Goal: Task Accomplishment & Management: Use online tool/utility

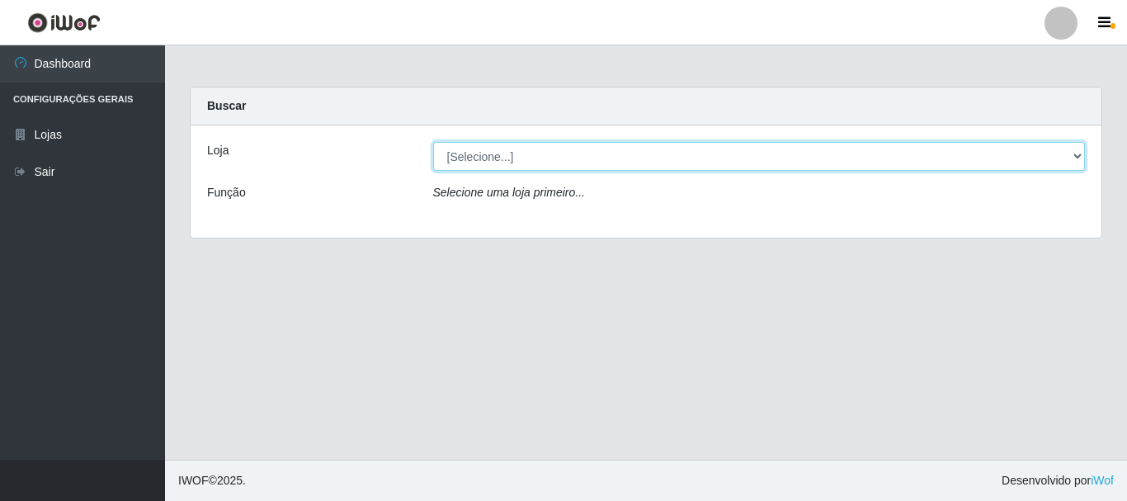
click at [1071, 151] on select "[Selecione...] [GEOGRAPHIC_DATA] [GEOGRAPHIC_DATA]" at bounding box center [759, 156] width 653 height 29
select select "64"
click at [433, 142] on select "[Selecione...] [GEOGRAPHIC_DATA] [GEOGRAPHIC_DATA]" at bounding box center [759, 156] width 653 height 29
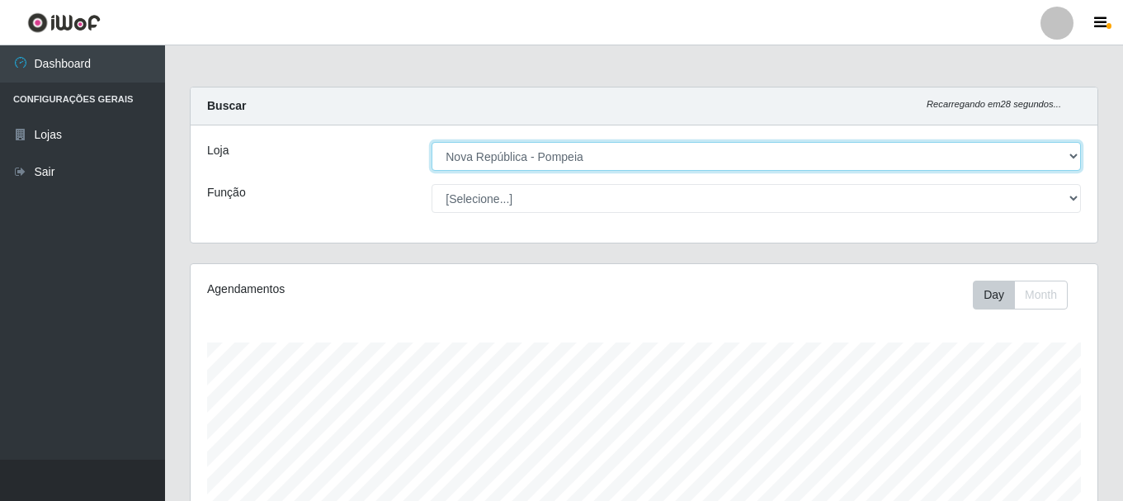
scroll to position [342, 907]
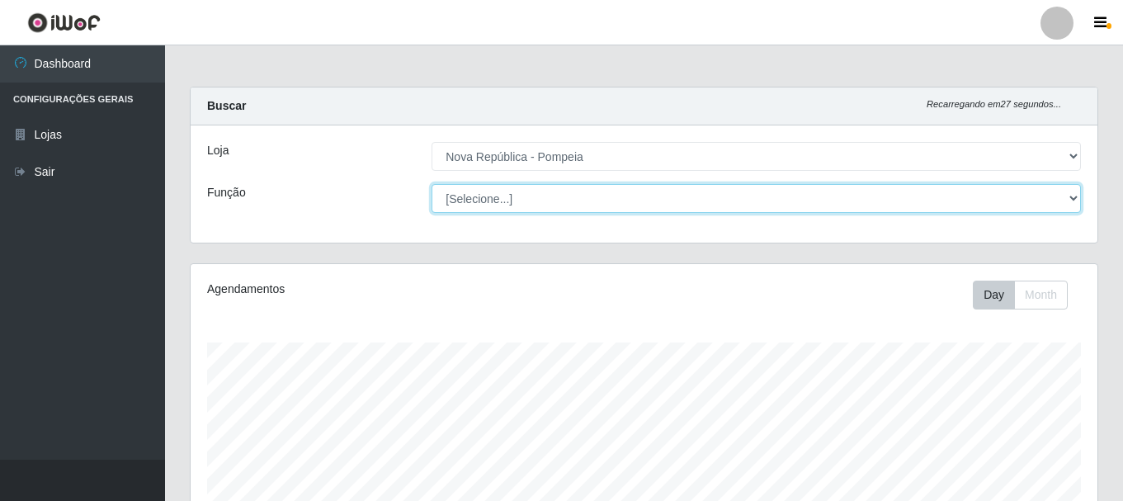
click at [1068, 199] on select "[Selecione...] Balconista Operador de Caixa Recepcionista Repositor" at bounding box center [756, 198] width 649 height 29
select select "22"
click at [432, 184] on select "[Selecione...] Balconista Operador de Caixa Recepcionista Repositor" at bounding box center [756, 198] width 649 height 29
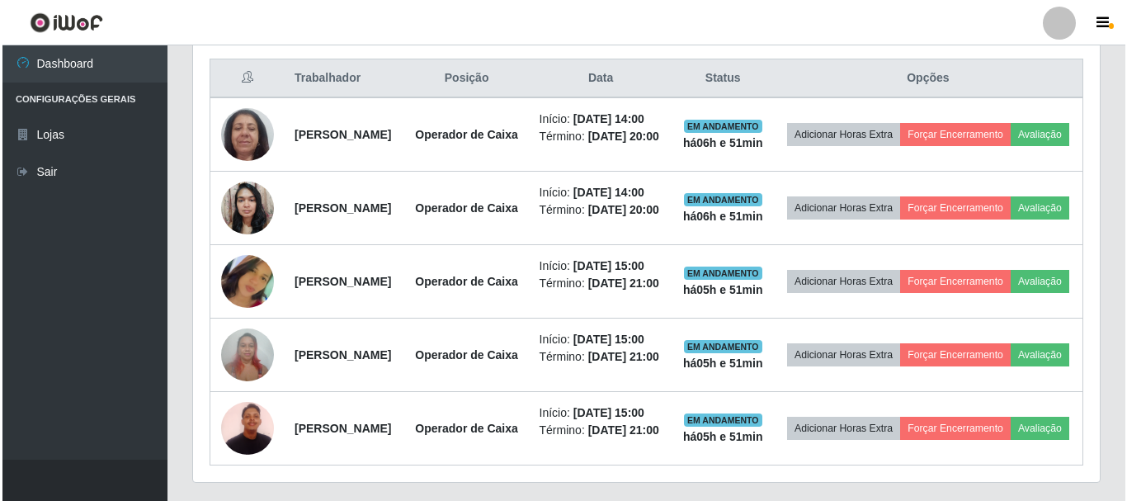
scroll to position [630, 0]
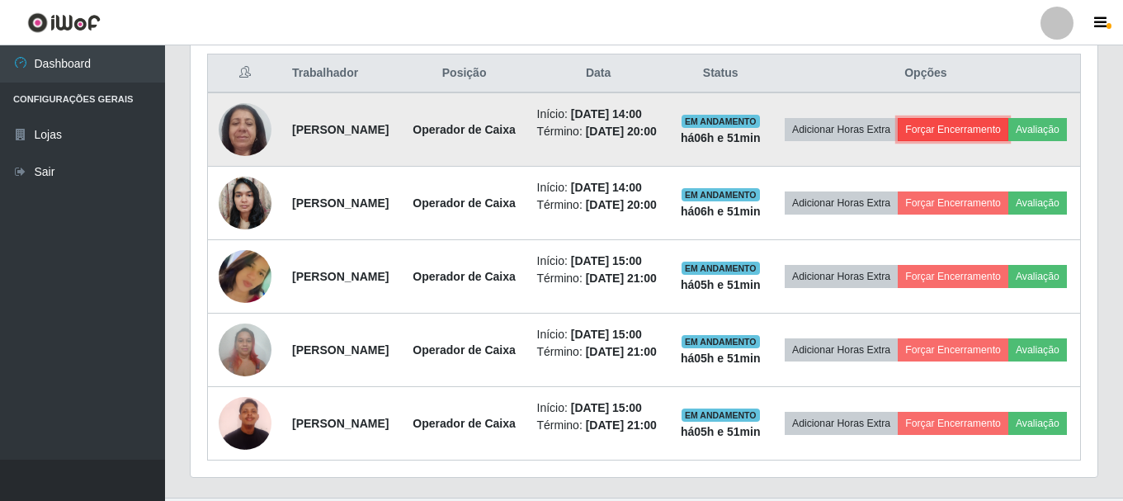
click at [1008, 134] on button "Forçar Encerramento" at bounding box center [953, 129] width 111 height 23
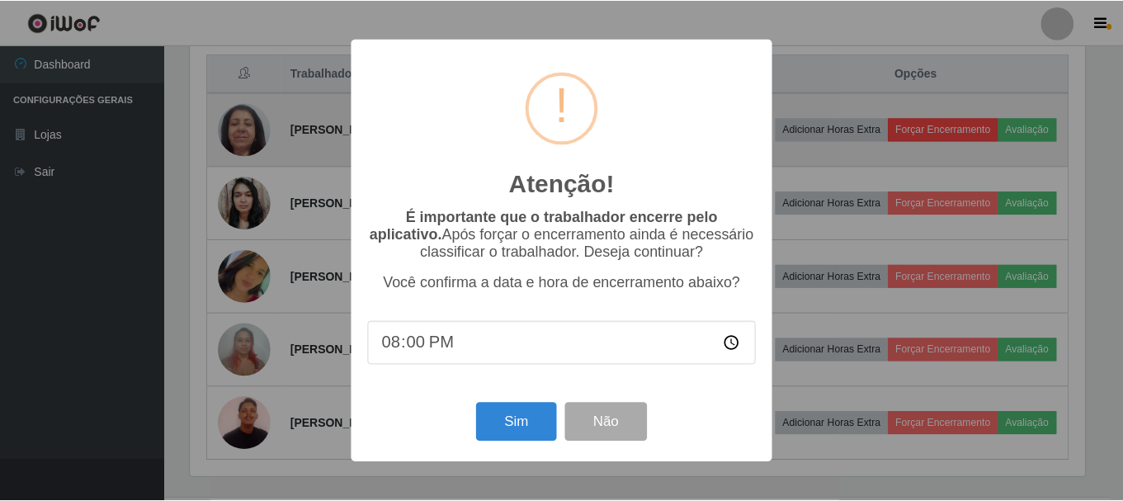
scroll to position [342, 899]
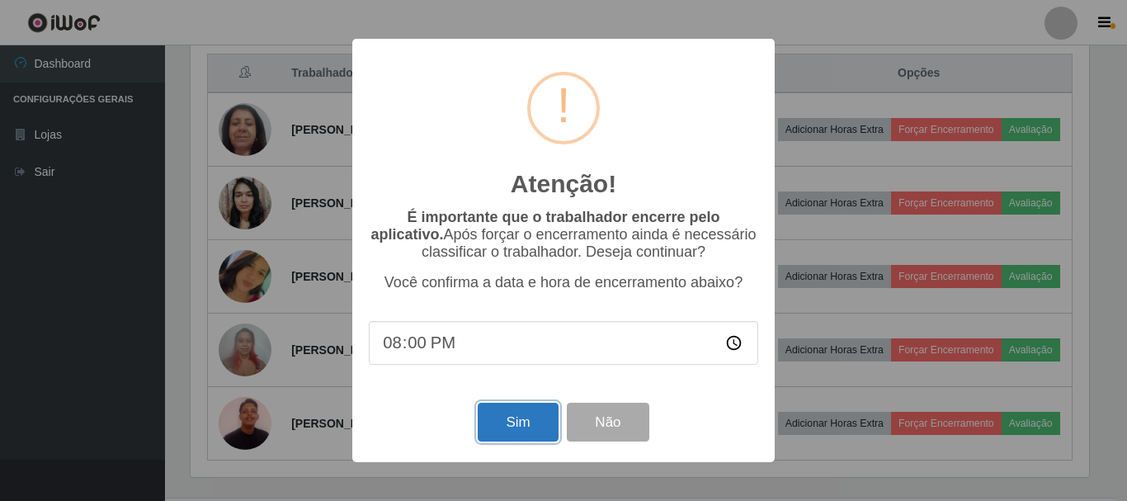
click at [482, 419] on button "Sim" at bounding box center [518, 422] width 80 height 39
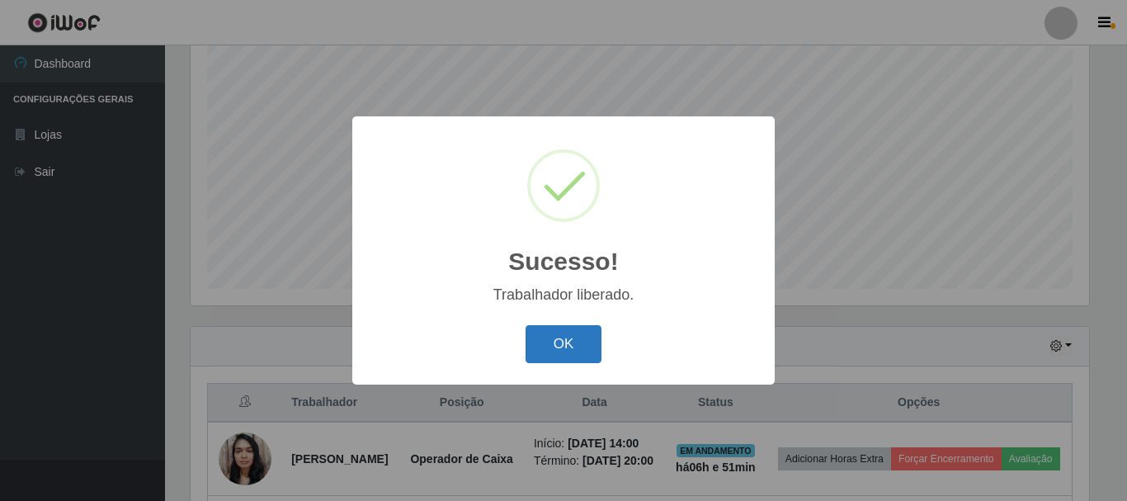
click at [538, 337] on button "OK" at bounding box center [564, 344] width 77 height 39
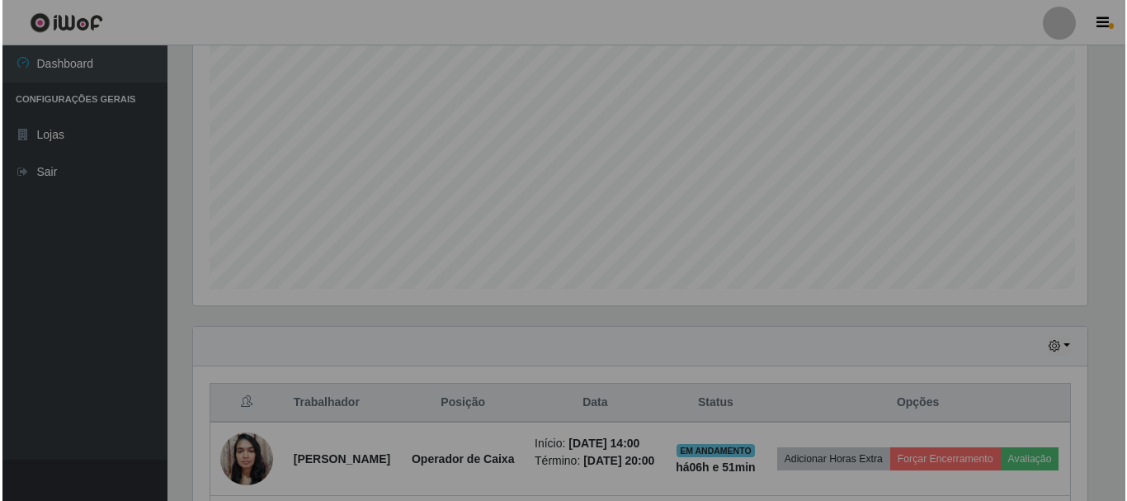
scroll to position [342, 907]
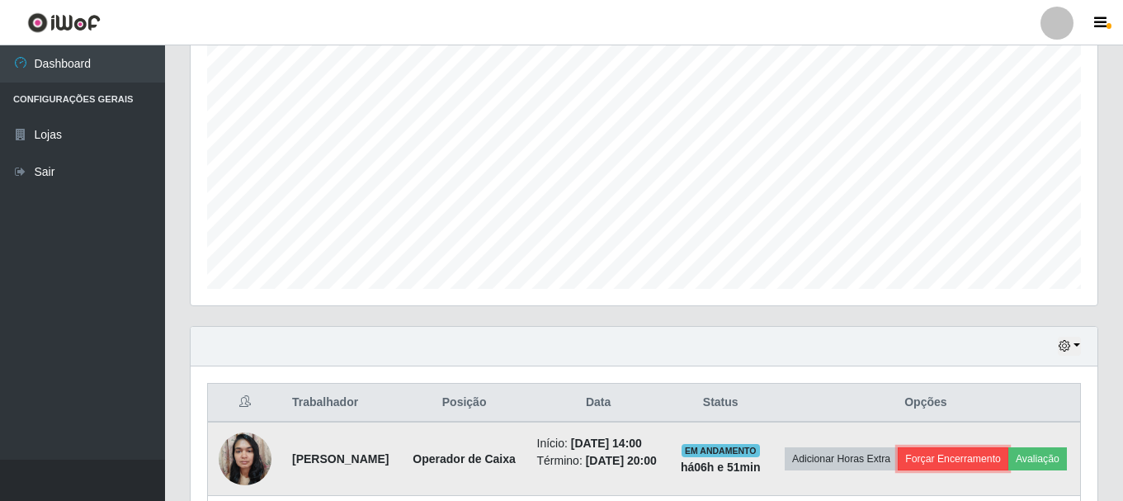
click at [998, 464] on button "Forçar Encerramento" at bounding box center [953, 458] width 111 height 23
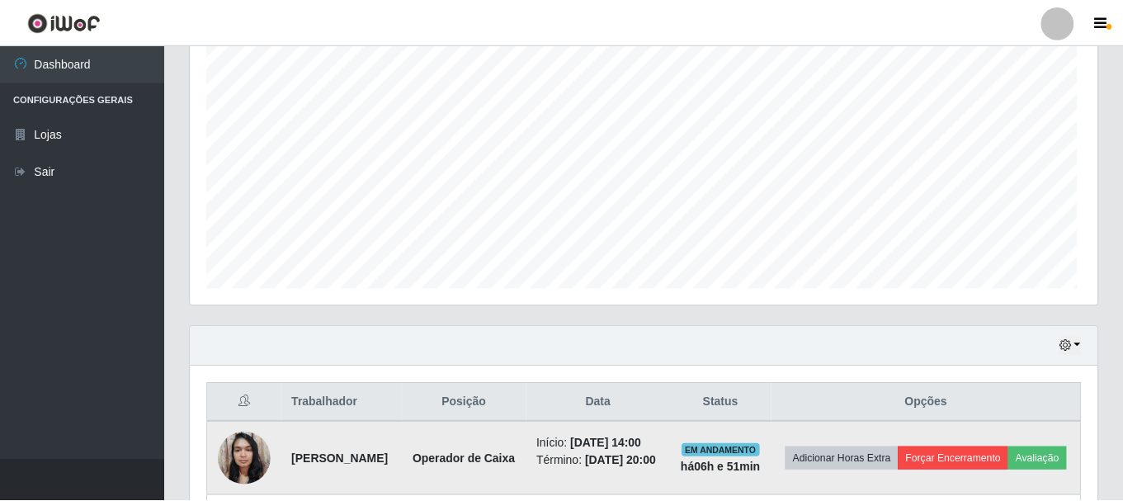
scroll to position [342, 899]
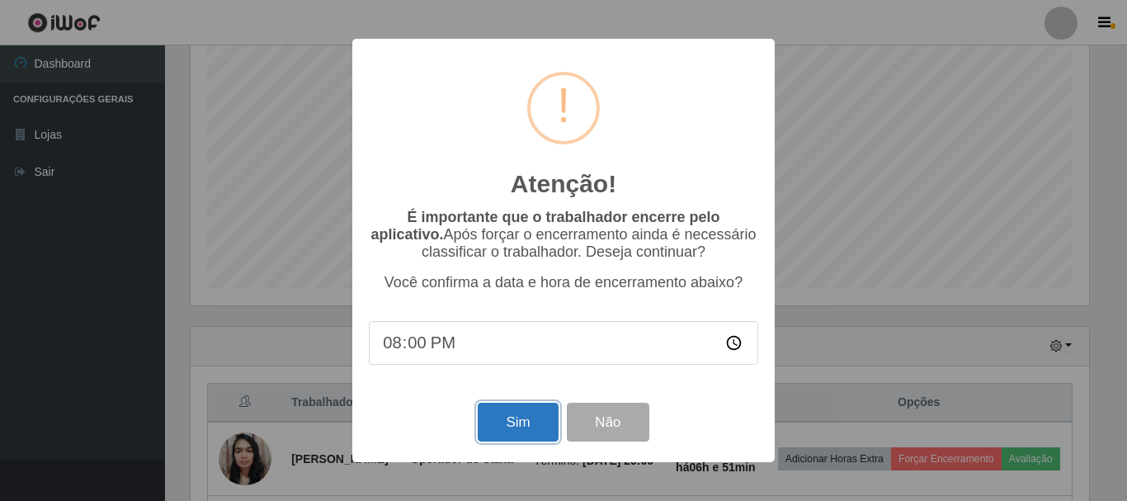
click at [526, 429] on button "Sim" at bounding box center [518, 422] width 80 height 39
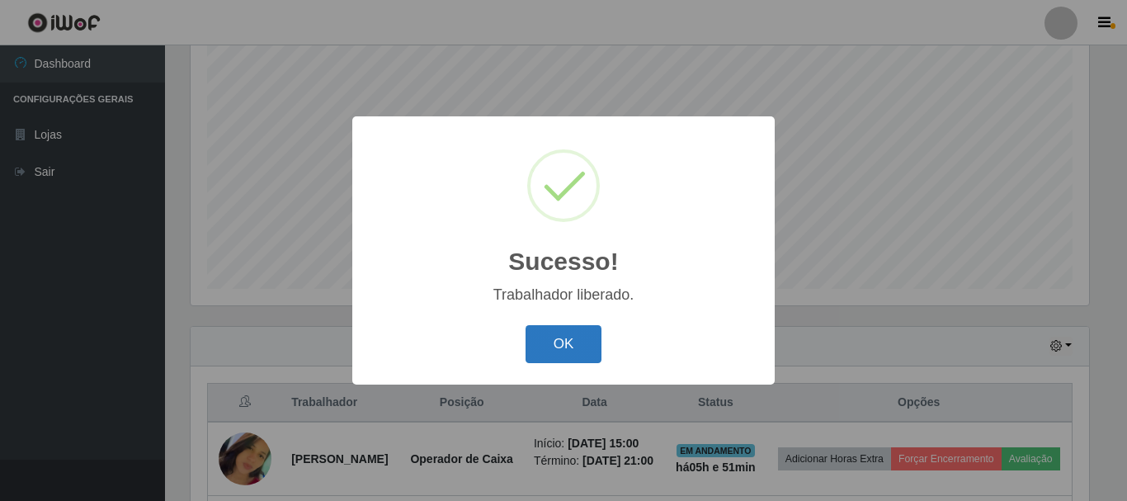
click at [576, 336] on button "OK" at bounding box center [564, 344] width 77 height 39
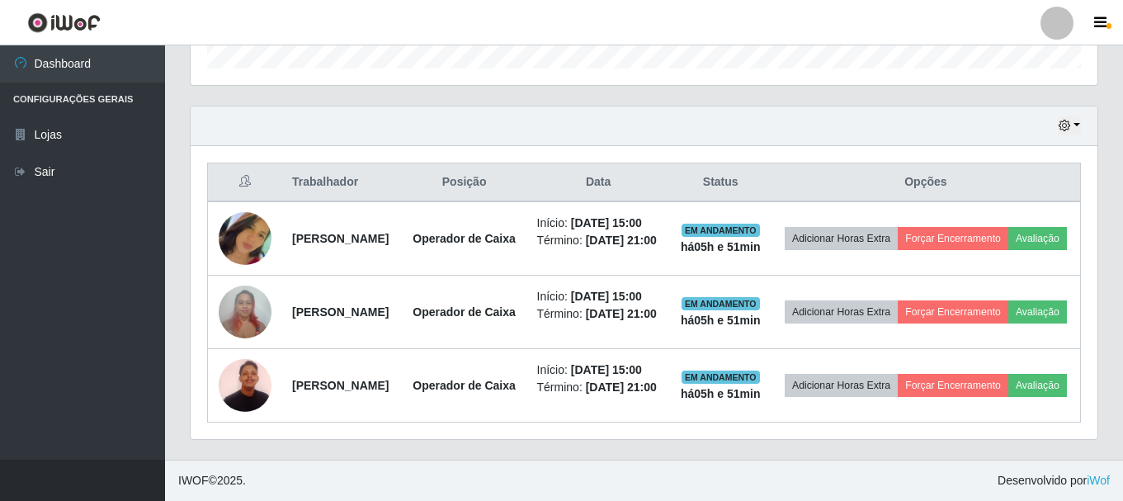
scroll to position [609, 0]
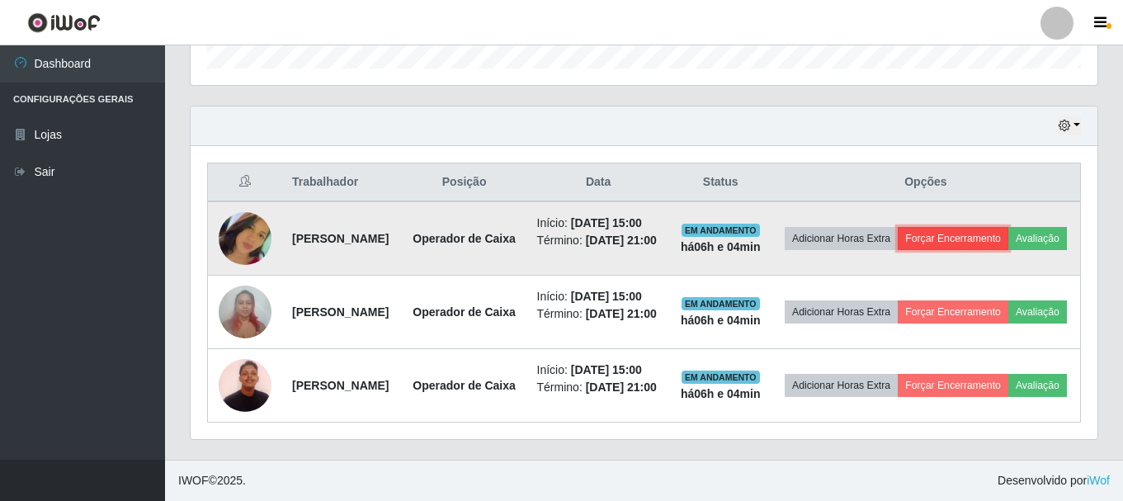
click at [1008, 227] on button "Forçar Encerramento" at bounding box center [953, 238] width 111 height 23
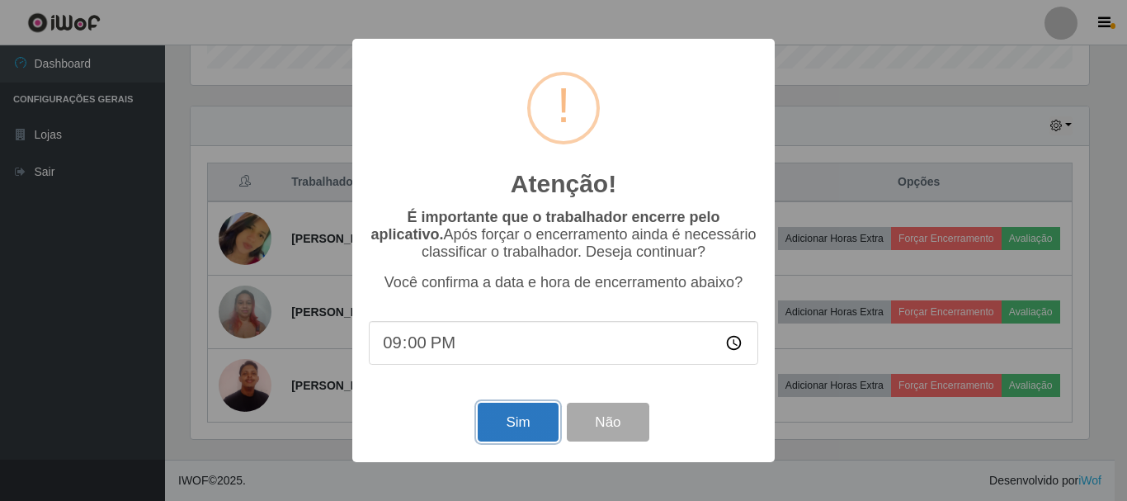
click at [479, 428] on button "Sim" at bounding box center [518, 422] width 80 height 39
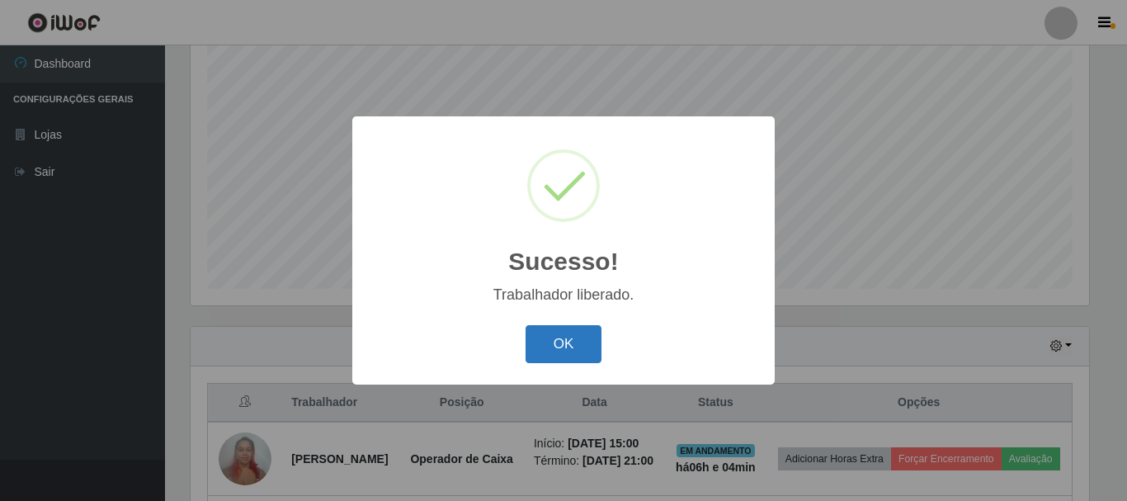
click at [551, 346] on button "OK" at bounding box center [564, 344] width 77 height 39
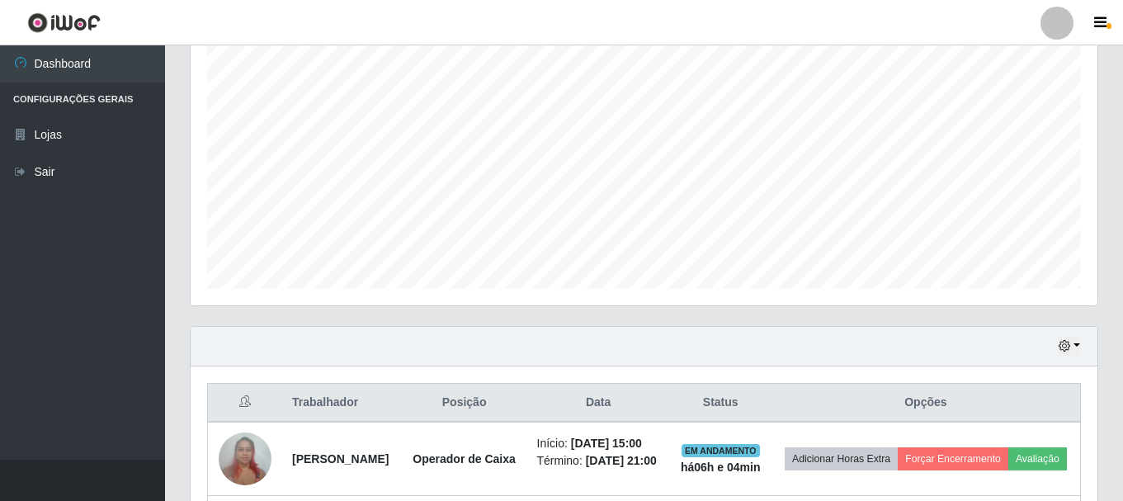
scroll to position [342, 907]
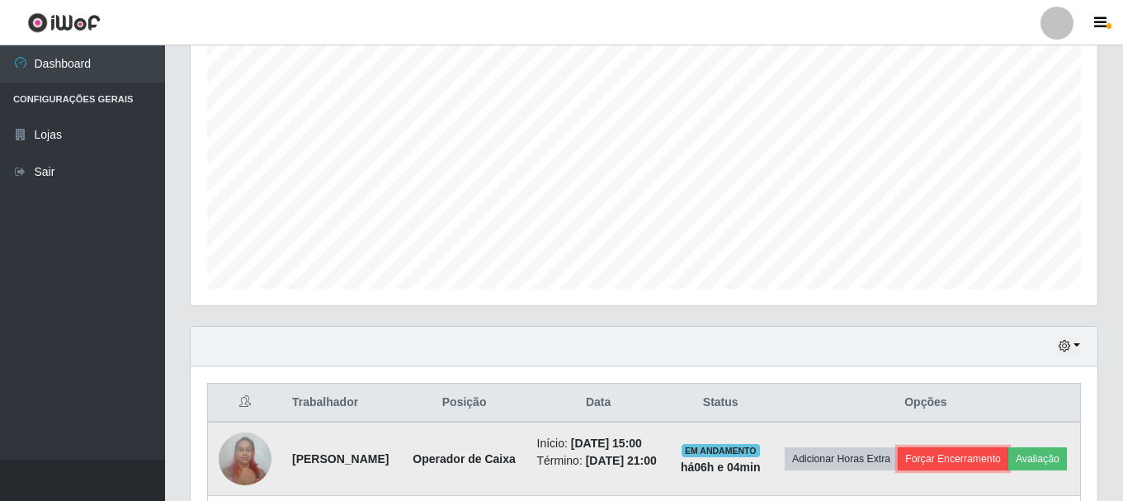
click at [1008, 456] on button "Forçar Encerramento" at bounding box center [953, 458] width 111 height 23
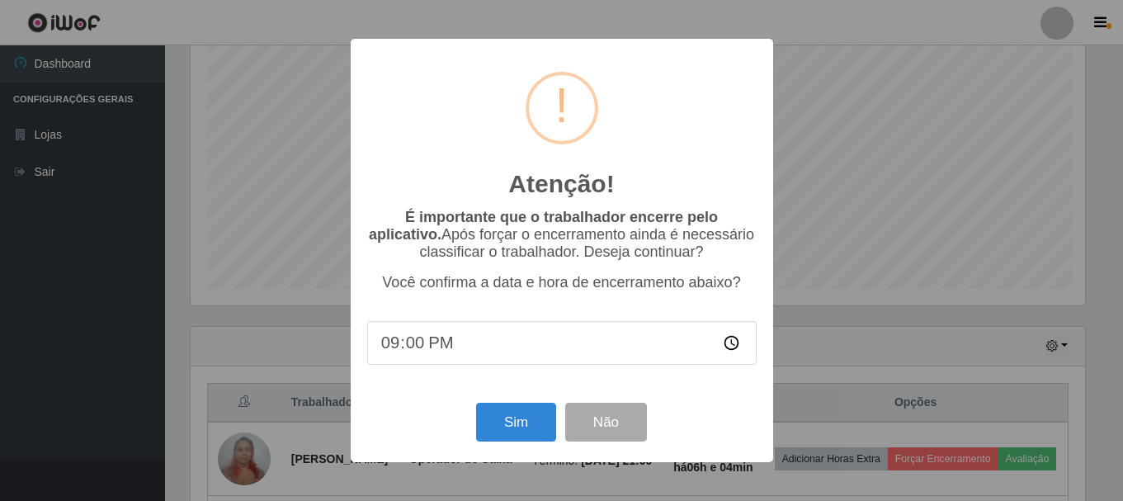
scroll to position [342, 899]
click at [505, 426] on button "Sim" at bounding box center [518, 422] width 80 height 39
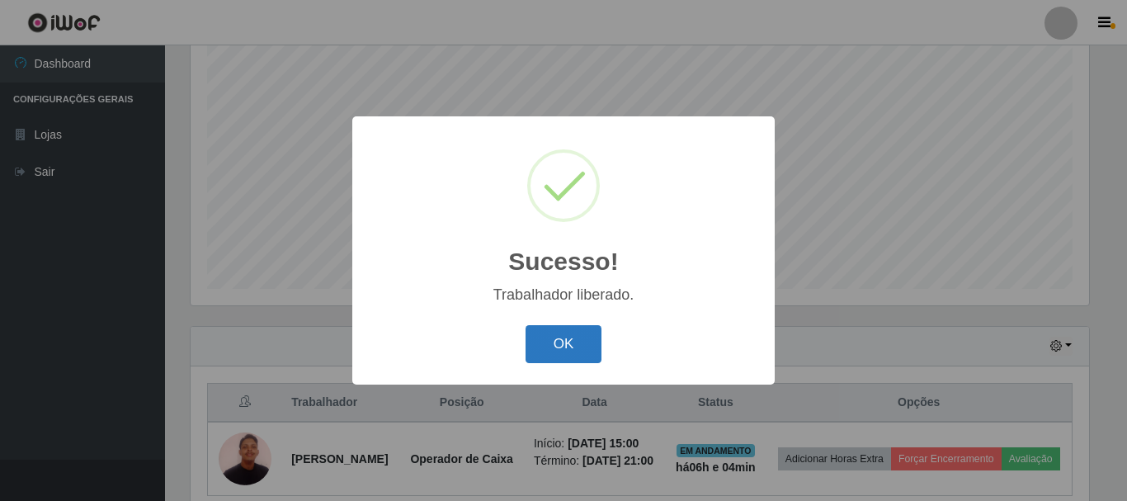
click at [564, 342] on button "OK" at bounding box center [564, 344] width 77 height 39
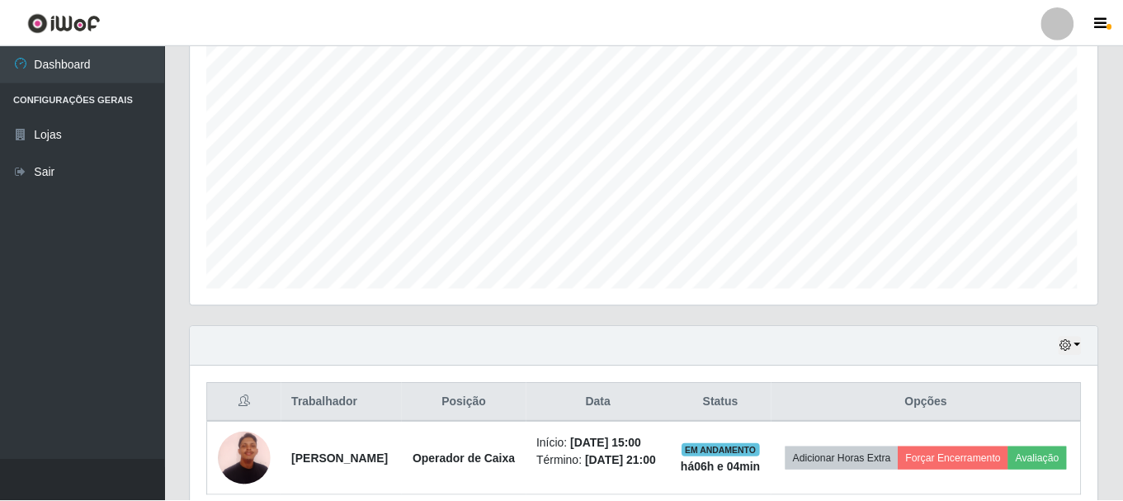
scroll to position [342, 907]
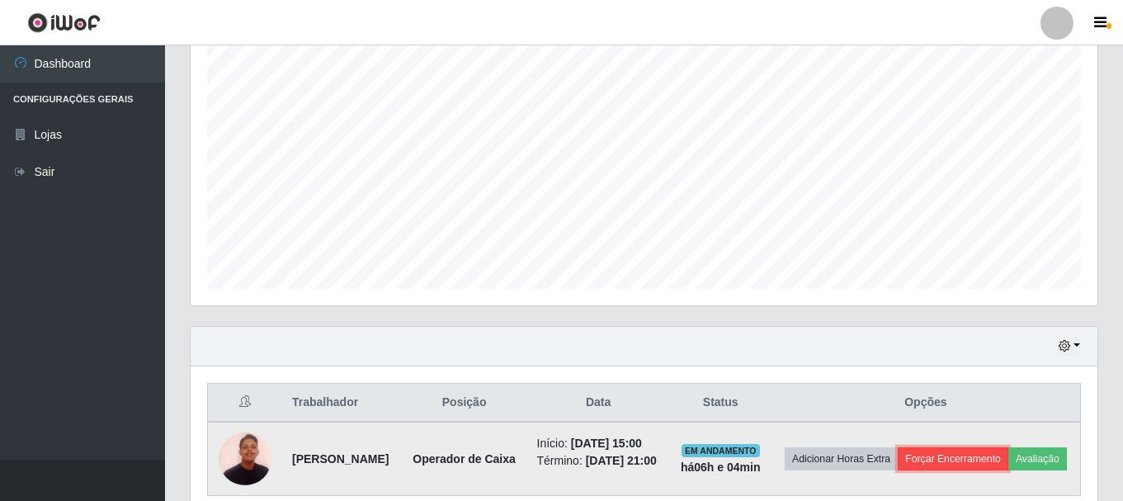
click at [1006, 461] on button "Forçar Encerramento" at bounding box center [953, 458] width 111 height 23
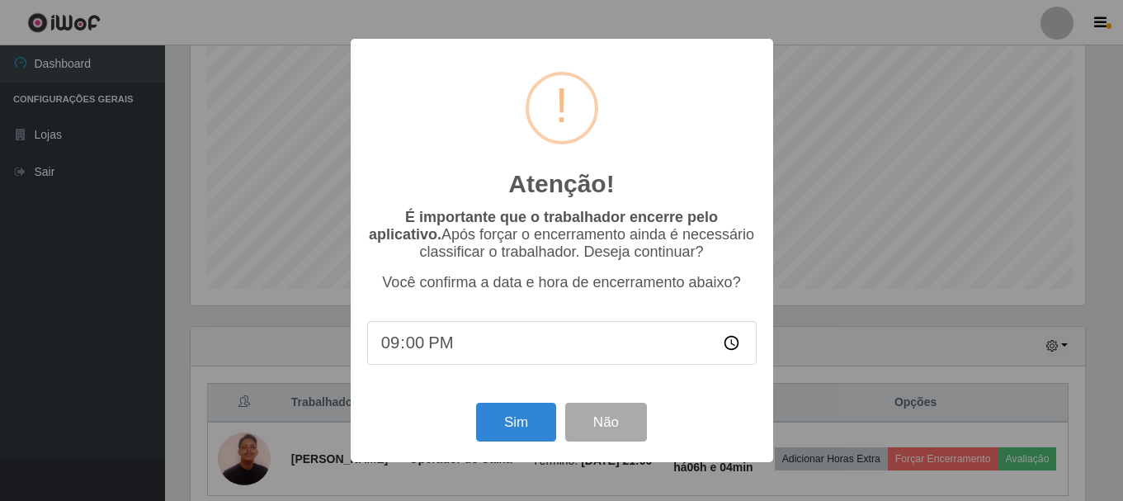
scroll to position [342, 899]
click at [491, 427] on button "Sim" at bounding box center [518, 422] width 80 height 39
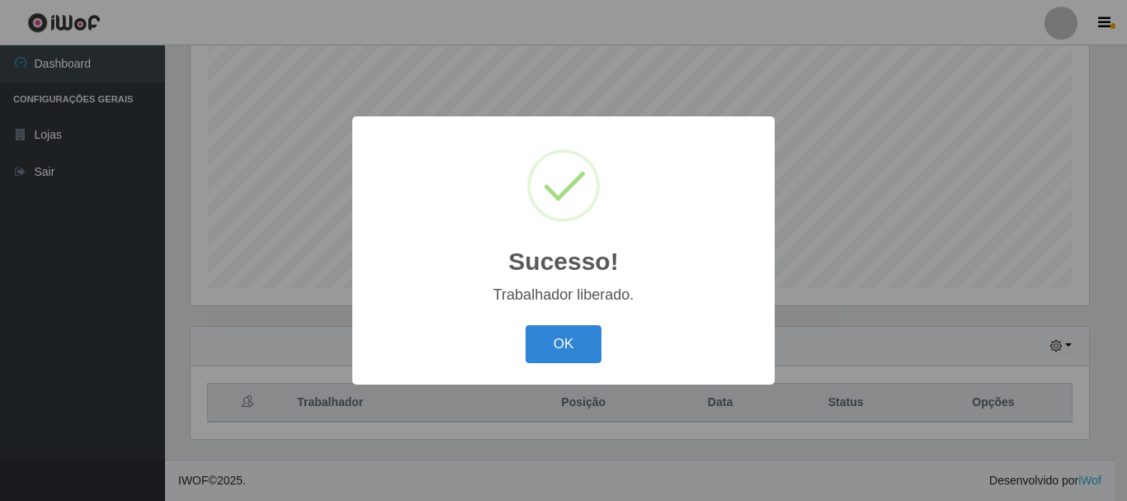
click at [585, 317] on div "Sucesso! × Trabalhador liberado. OK Cancel" at bounding box center [563, 249] width 422 height 267
click at [561, 318] on div "Sucesso! × Trabalhador liberado. OK Cancel" at bounding box center [563, 249] width 422 height 267
click at [559, 333] on button "OK" at bounding box center [564, 344] width 77 height 39
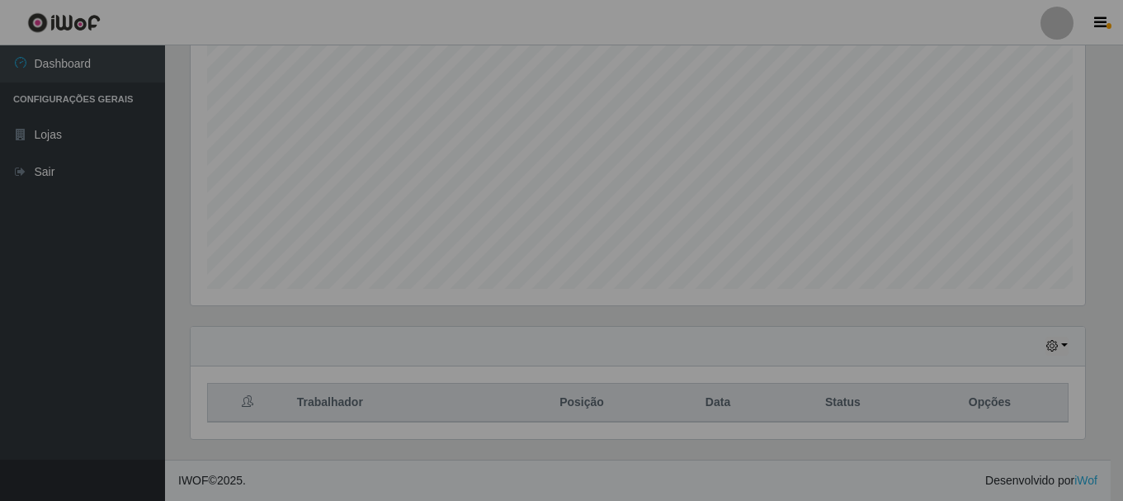
scroll to position [342, 907]
